Goal: Find specific page/section: Find specific page/section

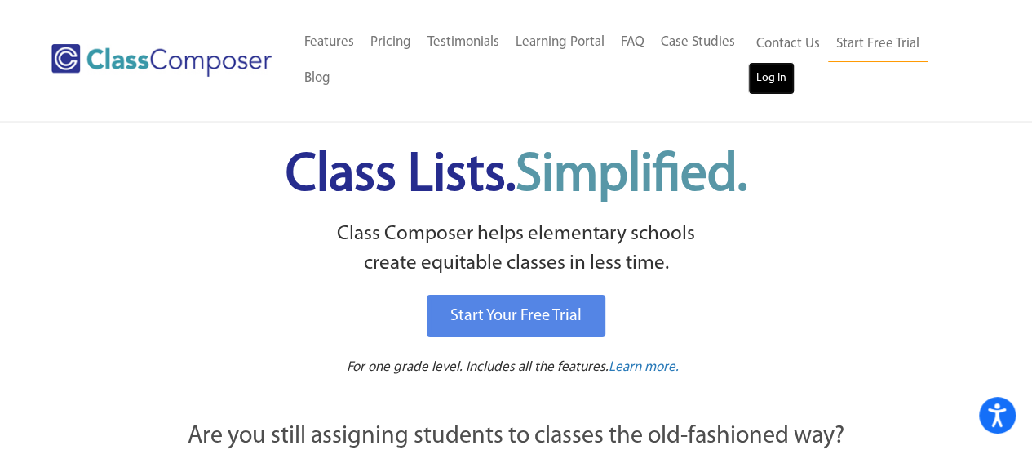
click at [765, 82] on link "Log In" at bounding box center [771, 78] width 47 height 33
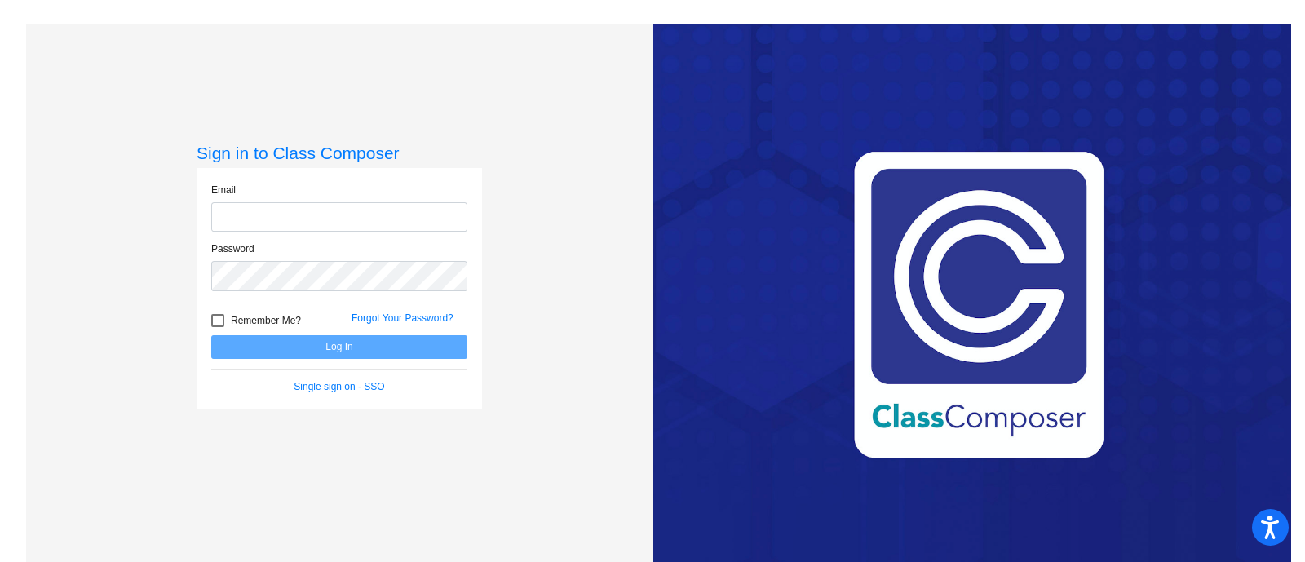
type input "[EMAIL_ADDRESS][PERSON_NAME][DOMAIN_NAME]"
click at [265, 339] on button "Log In" at bounding box center [339, 347] width 256 height 24
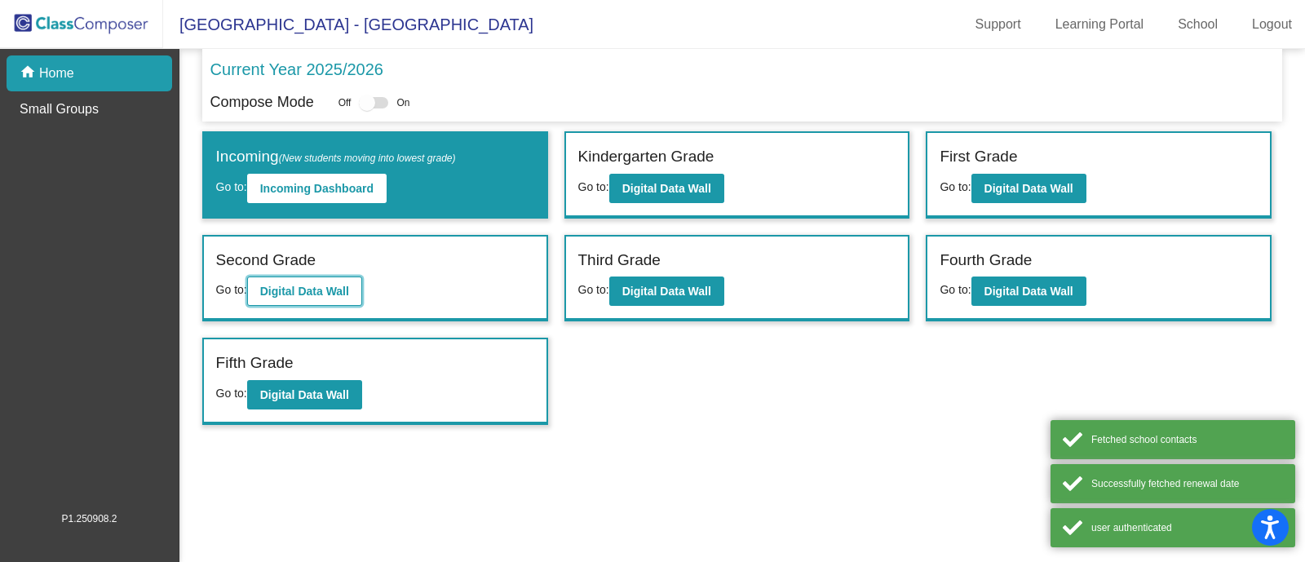
click at [330, 290] on b "Digital Data Wall" at bounding box center [304, 291] width 89 height 13
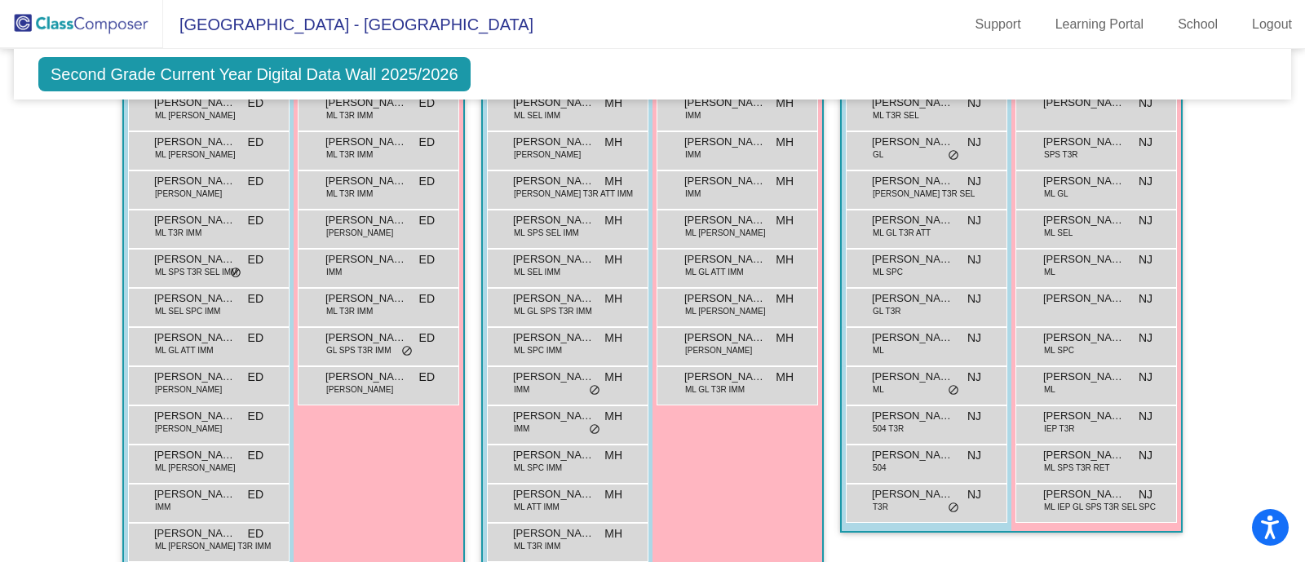
scroll to position [424, 0]
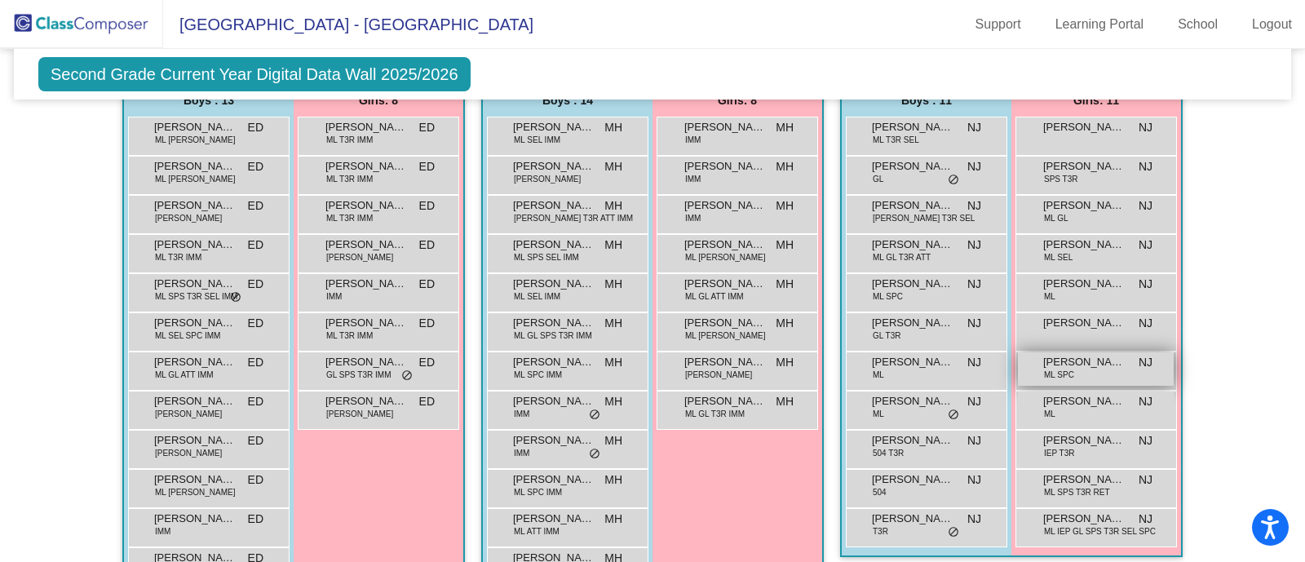
click at [1067, 364] on span "[PERSON_NAME]" at bounding box center [1085, 362] width 82 height 16
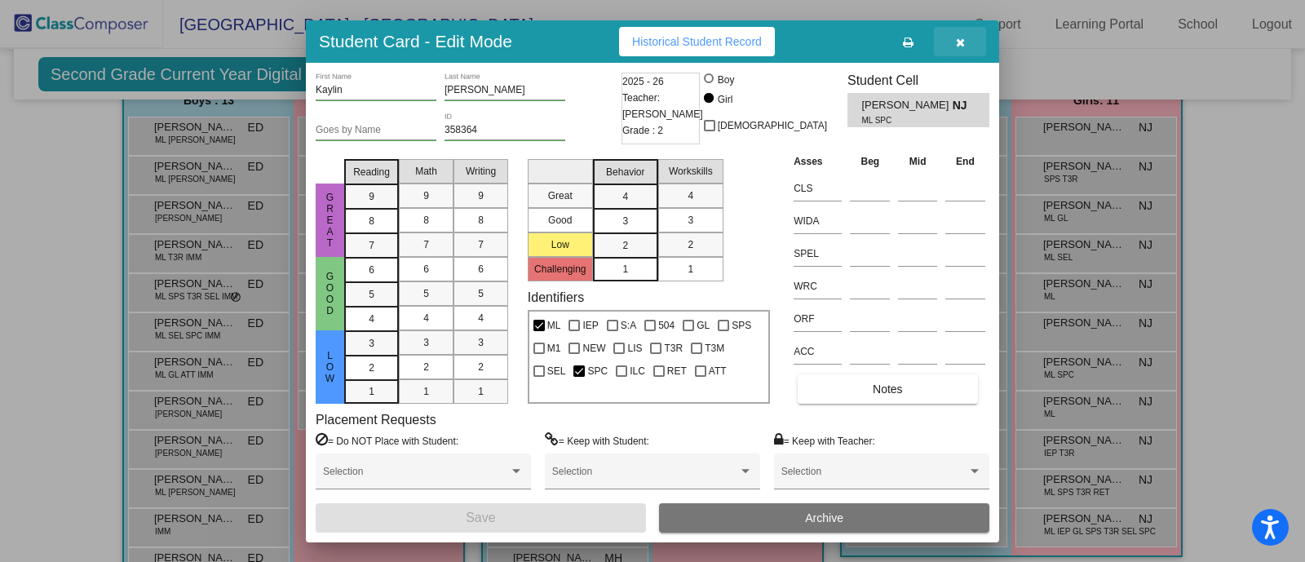
click at [972, 34] on button "button" at bounding box center [960, 41] width 52 height 29
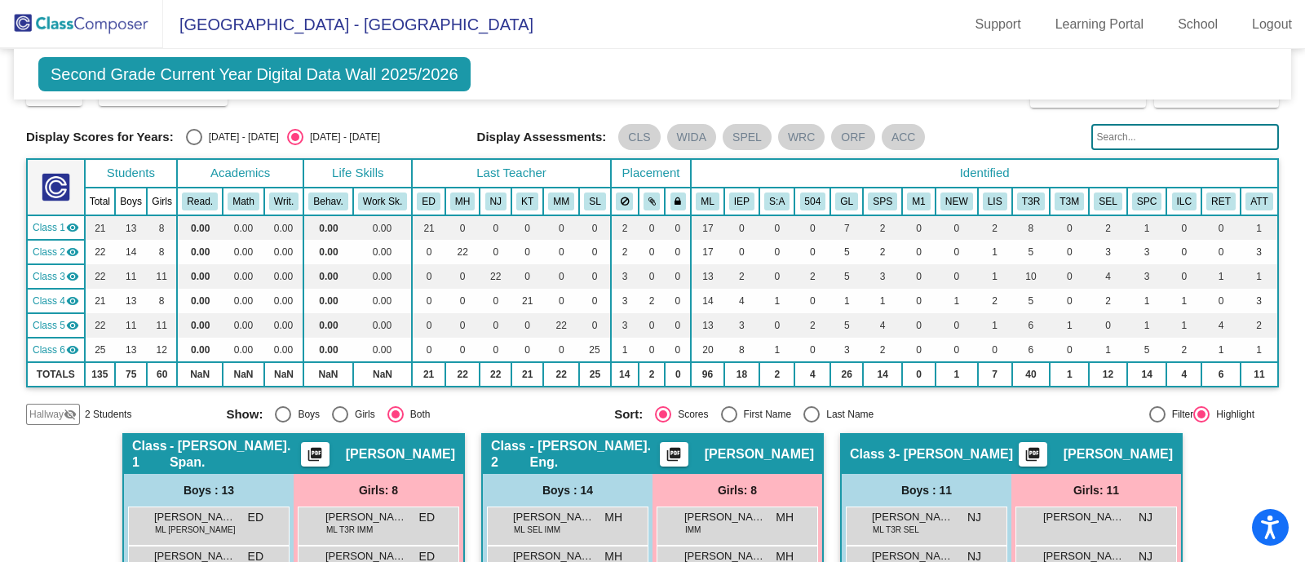
scroll to position [0, 0]
